Goal: Register for event/course

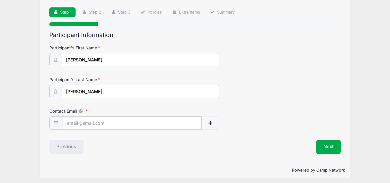
scroll to position [42, 0]
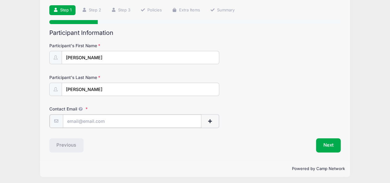
click at [103, 119] on input "Contact Email" at bounding box center [132, 120] width 139 height 13
type input "[EMAIL_ADDRESS][DOMAIN_NAME]"
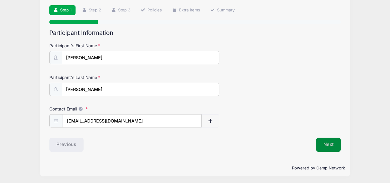
click at [334, 139] on button "Next" at bounding box center [328, 145] width 25 height 14
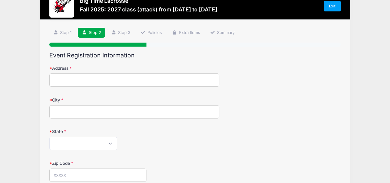
scroll to position [0, 0]
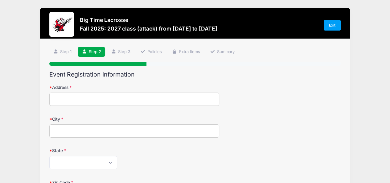
click at [141, 100] on input "Address" at bounding box center [134, 99] width 170 height 13
type input "[STREET_ADDRESS]"
type input "Acton"
select select "MA"
type input "01720"
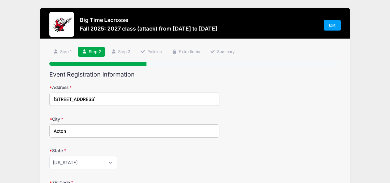
type input "[PHONE_NUMBER]"
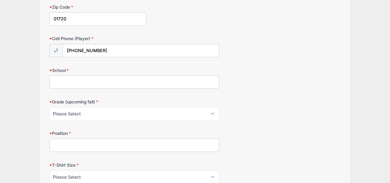
scroll to position [176, 0]
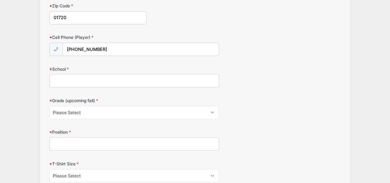
click at [107, 76] on input "School" at bounding box center [134, 80] width 170 height 13
type input "[PERSON_NAME][GEOGRAPHIC_DATA]"
click at [101, 113] on select "Please Select Pre-K 1st 2nd 3rd 4th 5th 6th 7th 8th 9th 10th 11th 12th" at bounding box center [134, 112] width 170 height 13
click at [49, 106] on select "Please Select Pre-K 1st 2nd 3rd 4th 5th 6th 7th 8th 9th 10th 11th 12th" at bounding box center [134, 112] width 170 height 13
click at [93, 113] on select "Please Select Pre-K 1st 2nd 3rd 4th 5th 6th 7th 8th 9th 10th 11th 12th" at bounding box center [134, 112] width 170 height 13
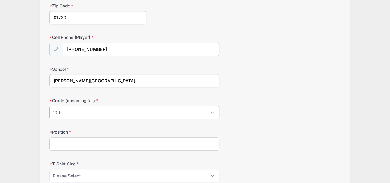
select select "11th"
click at [49, 106] on select "Please Select Pre-K 1st 2nd 3rd 4th 5th 6th 7th 8th 9th 10th 11th 12th" at bounding box center [134, 112] width 170 height 13
click at [70, 139] on input "Position" at bounding box center [134, 143] width 170 height 13
type input "Attack"
click at [80, 172] on select "Please Select Youth Small Youth Medium Youth Large Adult Small Adult Medium Adu…" at bounding box center [134, 175] width 170 height 13
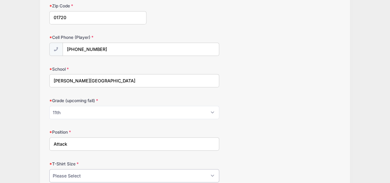
select select "Adult Large"
click at [49, 169] on select "Please Select Youth Small Youth Medium Youth Large Adult Small Adult Medium Adu…" at bounding box center [134, 175] width 170 height 13
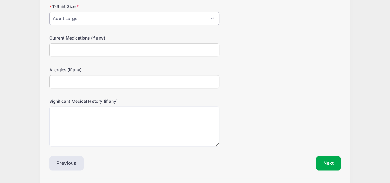
scroll to position [349, 0]
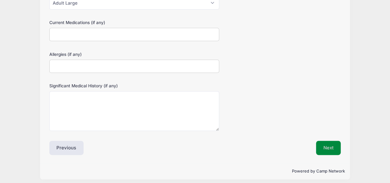
click at [330, 145] on button "Next" at bounding box center [328, 148] width 25 height 14
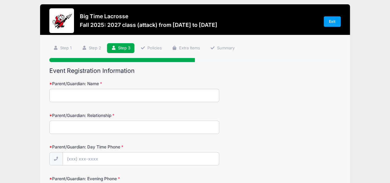
scroll to position [0, 0]
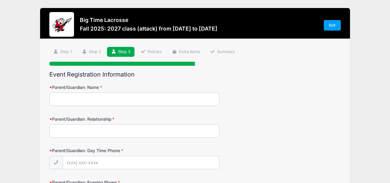
click at [88, 100] on input "Parent/Guardian: Name" at bounding box center [134, 99] width 170 height 13
type input "David Harrington"
type input "Father"
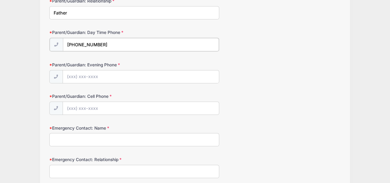
scroll to position [121, 0]
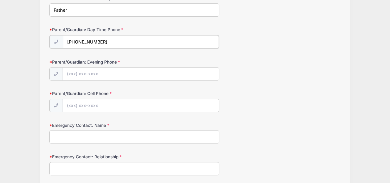
type input "(617) 308-3521"
click at [83, 73] on input "Parent/Guardian: Evening Phone" at bounding box center [141, 73] width 156 height 13
type input "(617) 308-3521"
click at [76, 106] on input "Parent/Guardian: Cell Phone" at bounding box center [141, 104] width 156 height 13
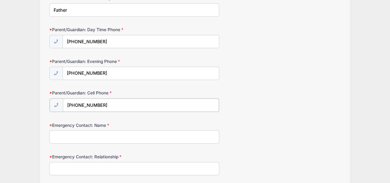
type input "(617) 308-3521"
click at [79, 135] on input "Emergency Contact: Name" at bounding box center [134, 136] width 170 height 13
type input "Donna Harrington"
type input "Mother"
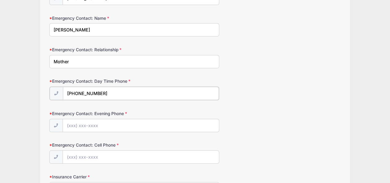
type input "(978) 844-4699"
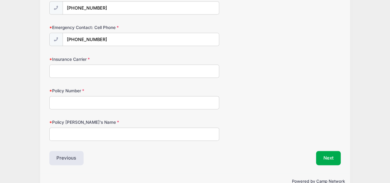
scroll to position [347, 0]
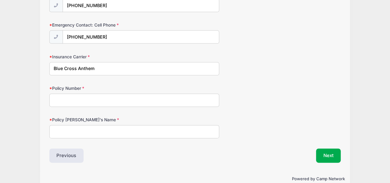
type input "Blue Cross Anthem"
type input "L3D314W03558"
type input "David Harrington"
click at [328, 151] on button "Next" at bounding box center [328, 155] width 25 height 14
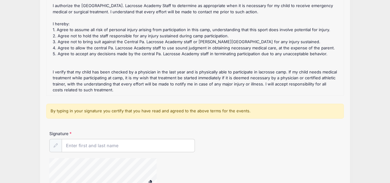
scroll to position [46, 0]
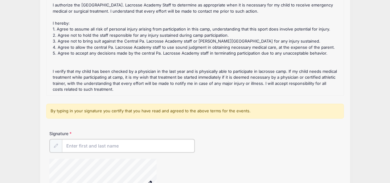
click at [97, 145] on input "Signature" at bounding box center [128, 145] width 133 height 13
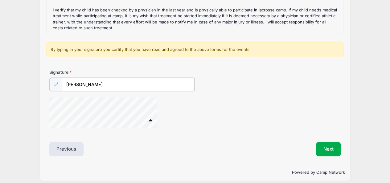
scroll to position [146, 0]
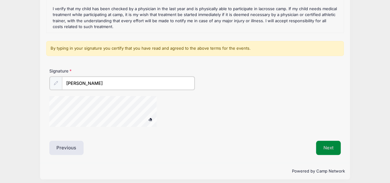
type input "David Harrington"
click at [332, 143] on button "Next" at bounding box center [328, 147] width 25 height 14
click at [322, 146] on button "Next" at bounding box center [328, 147] width 25 height 14
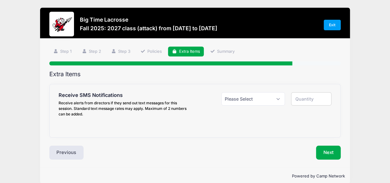
scroll to position [0, 0]
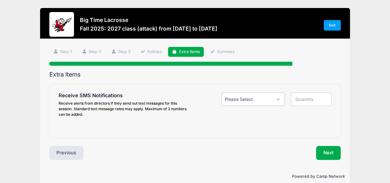
click at [281, 102] on select "Please Select Yes ($0.00) No" at bounding box center [254, 99] width 64 height 13
select select "1"
click at [222, 93] on select "Please Select Yes ($0.00) No" at bounding box center [254, 99] width 64 height 13
type input "1"
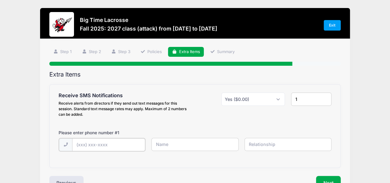
click at [0, 0] on input "text" at bounding box center [0, 0] width 0 height 0
type input "(617) 308-3521"
click at [0, 0] on input "text" at bounding box center [0, 0] width 0 height 0
type input "David Harrington"
click at [0, 0] on input "text" at bounding box center [0, 0] width 0 height 0
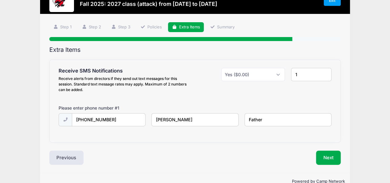
scroll to position [27, 0]
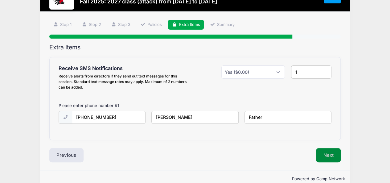
type input "Father"
click at [332, 151] on button "Next" at bounding box center [328, 155] width 25 height 14
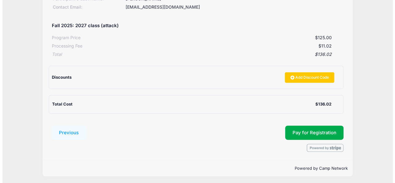
scroll to position [109, 0]
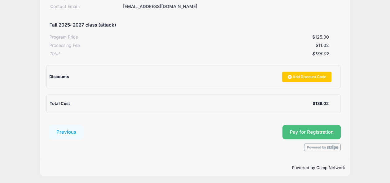
click at [315, 135] on button "Pay for Registration" at bounding box center [312, 132] width 59 height 14
